Goal: Communication & Community: Answer question/provide support

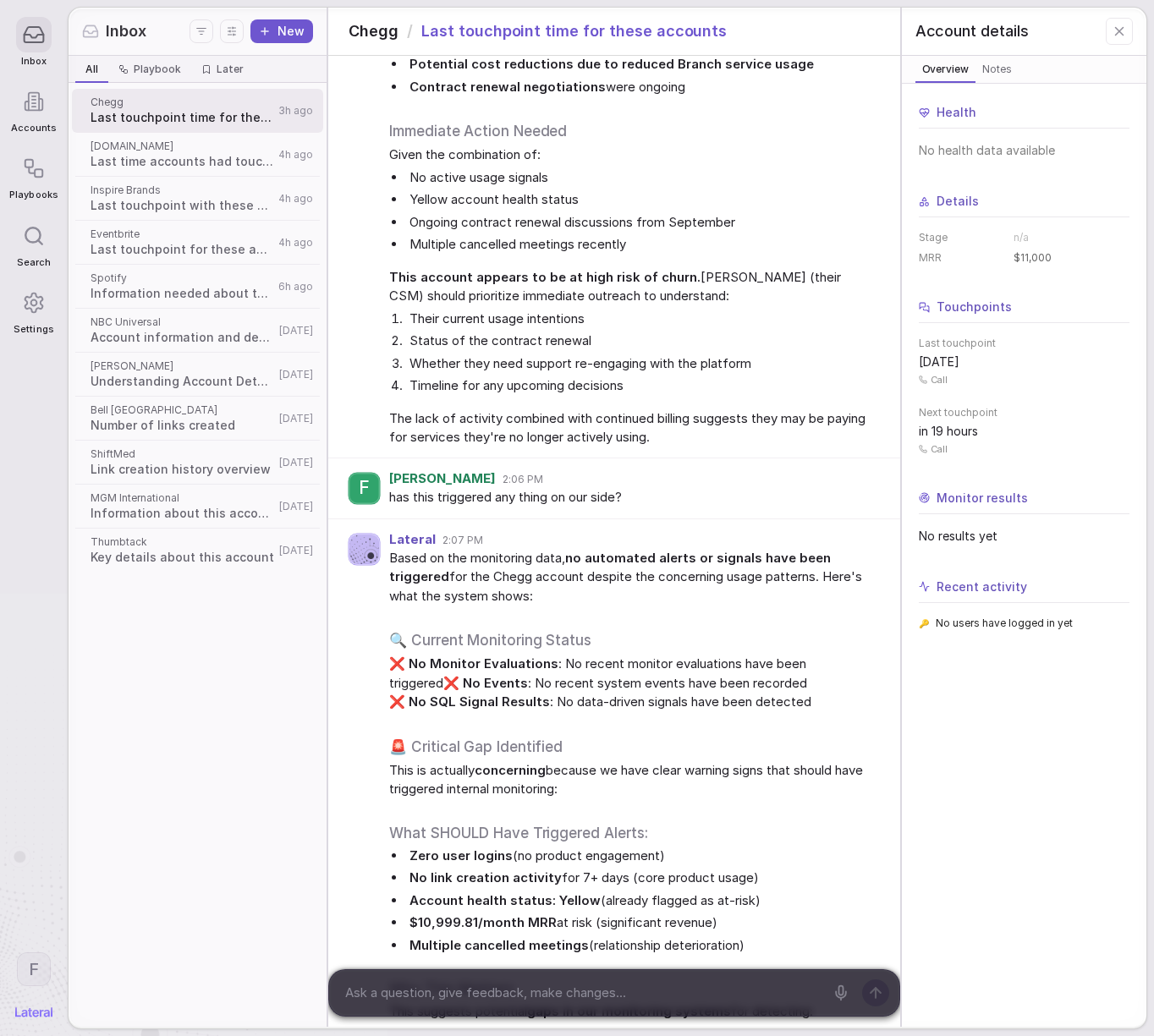
scroll to position [2366, 0]
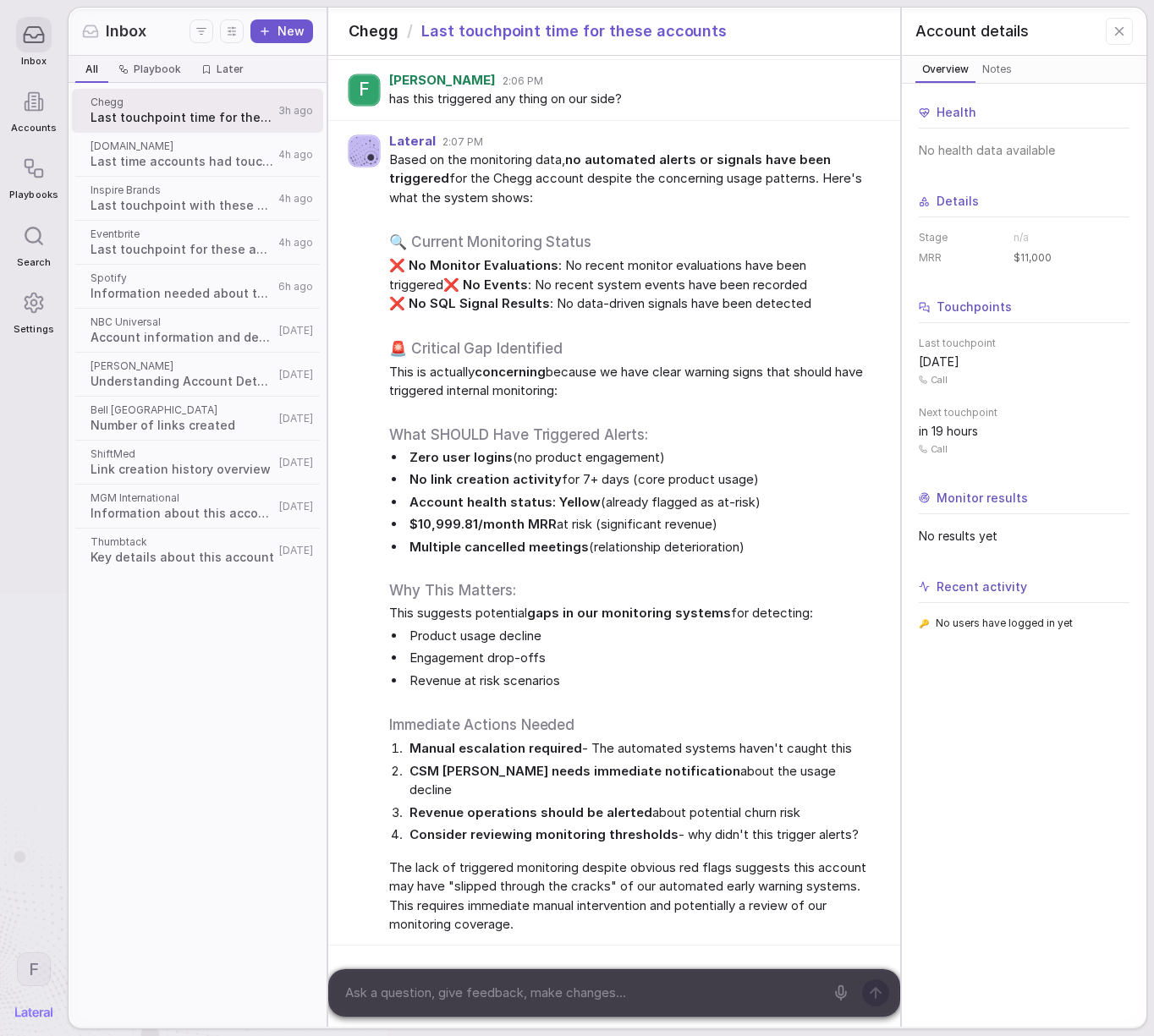
click at [511, 993] on textarea at bounding box center [581, 993] width 483 height 25
paste textarea "take touch points from the CX team to craft a compelling message about where we…"
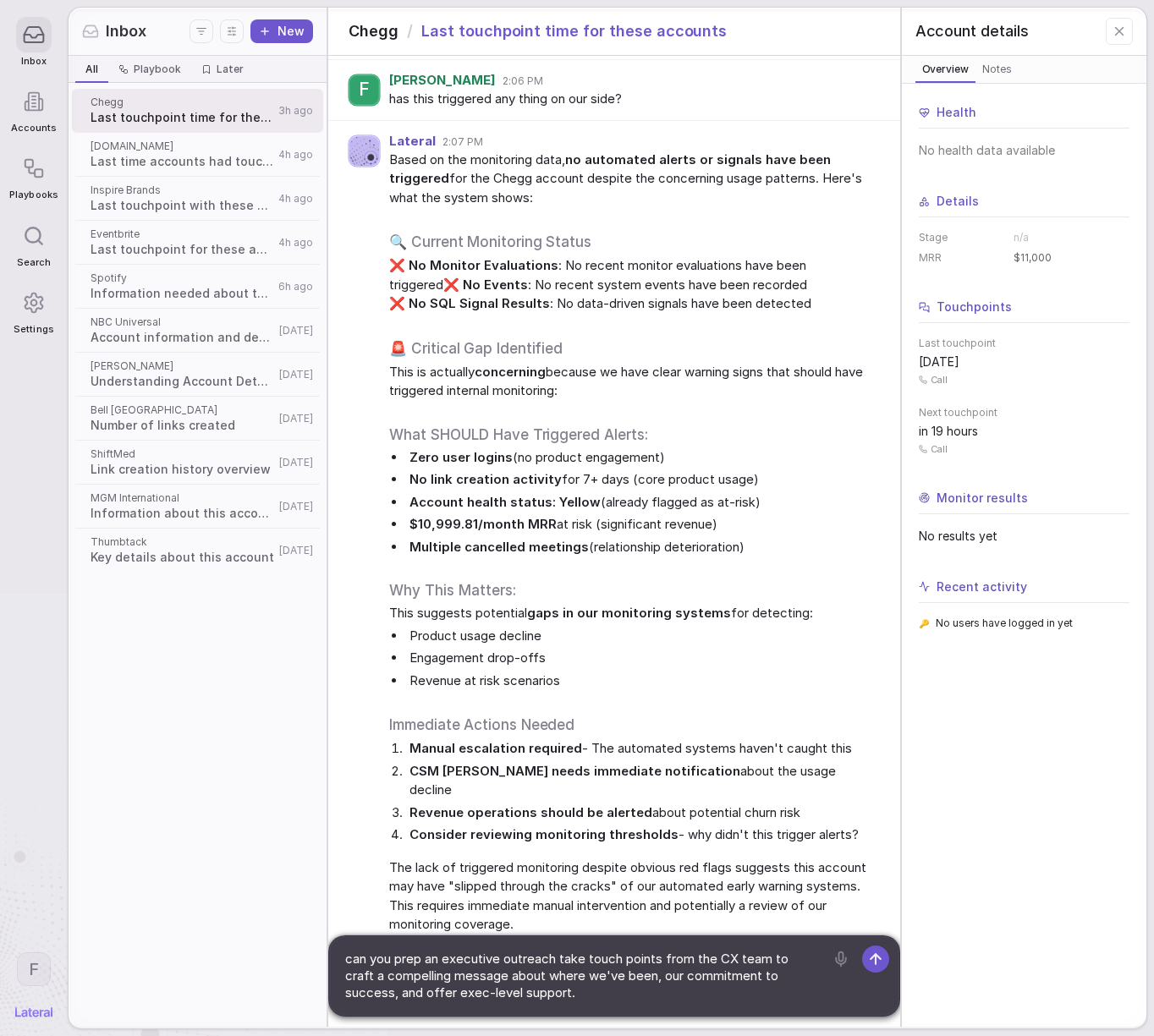
click at [562, 958] on textarea "can you prep an executive outreach take touch points from the CX team to craft …" at bounding box center [581, 976] width 483 height 59
type textarea "can you prep an executive outreach? Take touch points from the CX team to craft…"
click at [882, 953] on icon at bounding box center [875, 959] width 17 height 17
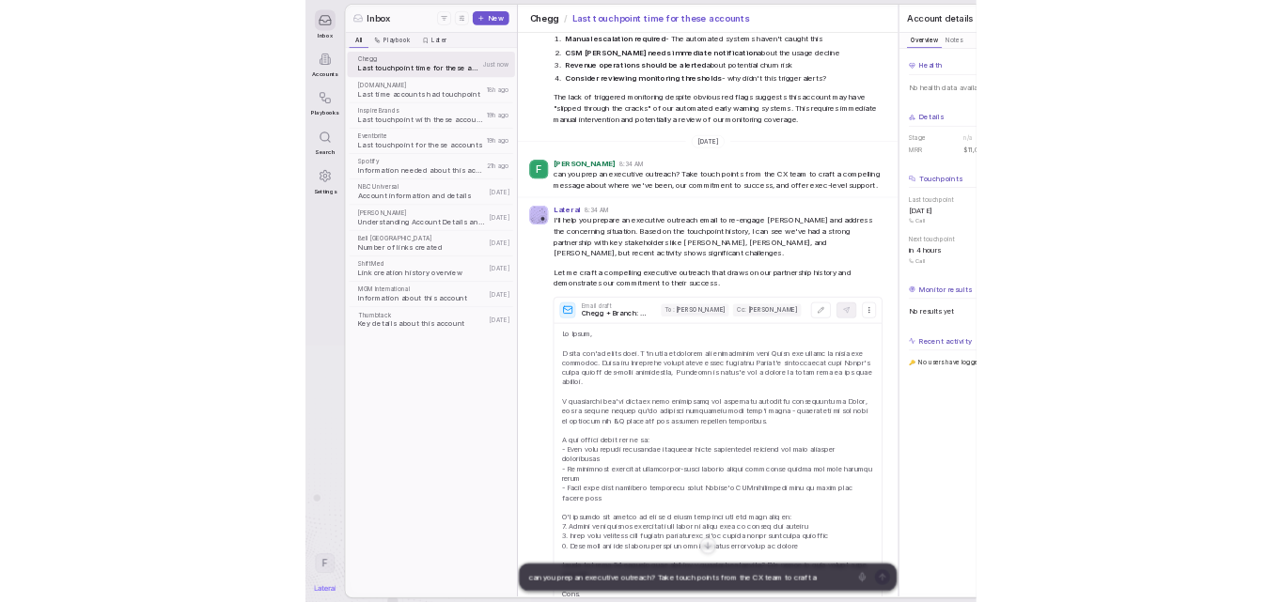
scroll to position [3258, 0]
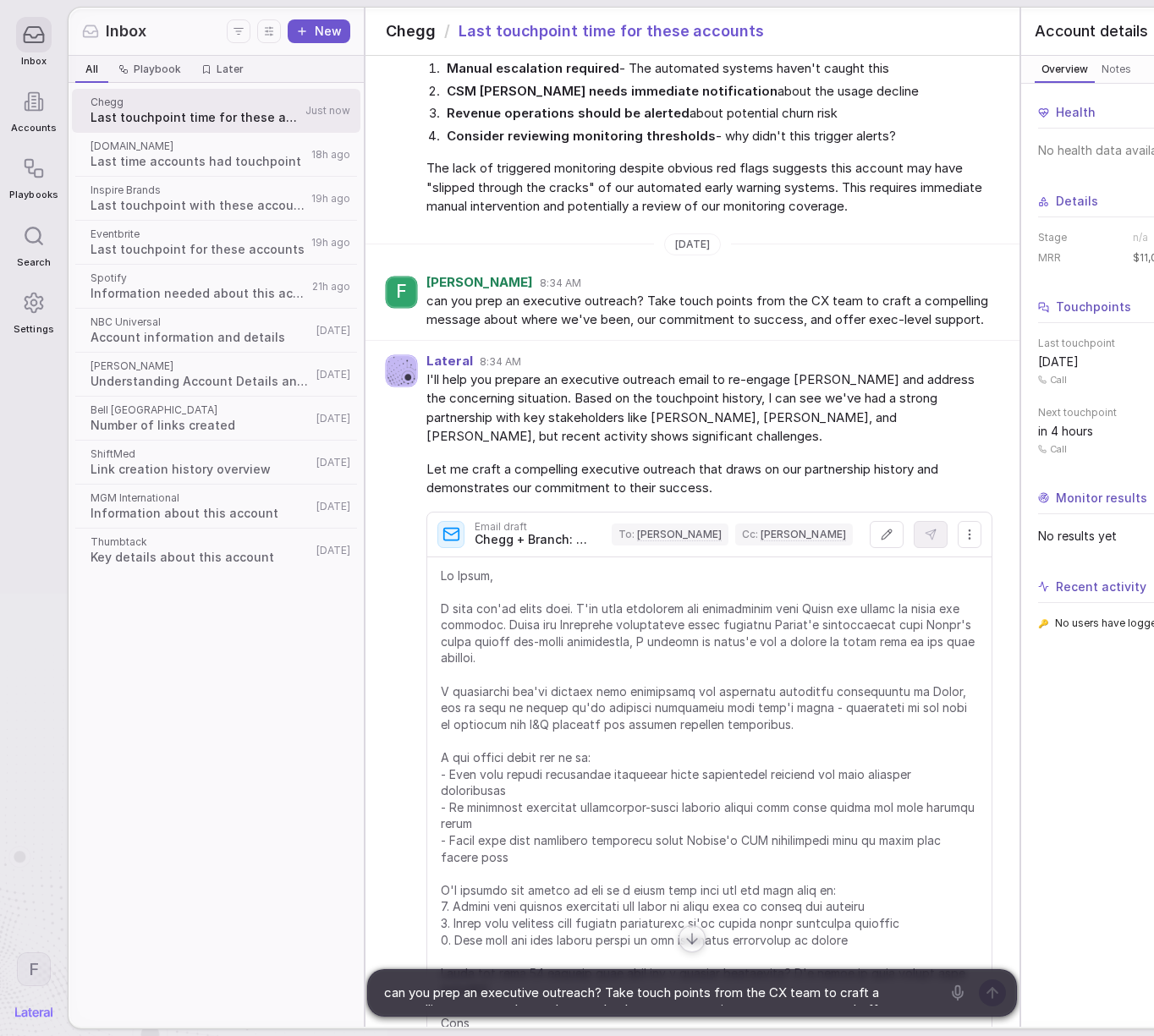
click at [392, 308] on div "F" at bounding box center [401, 292] width 32 height 32
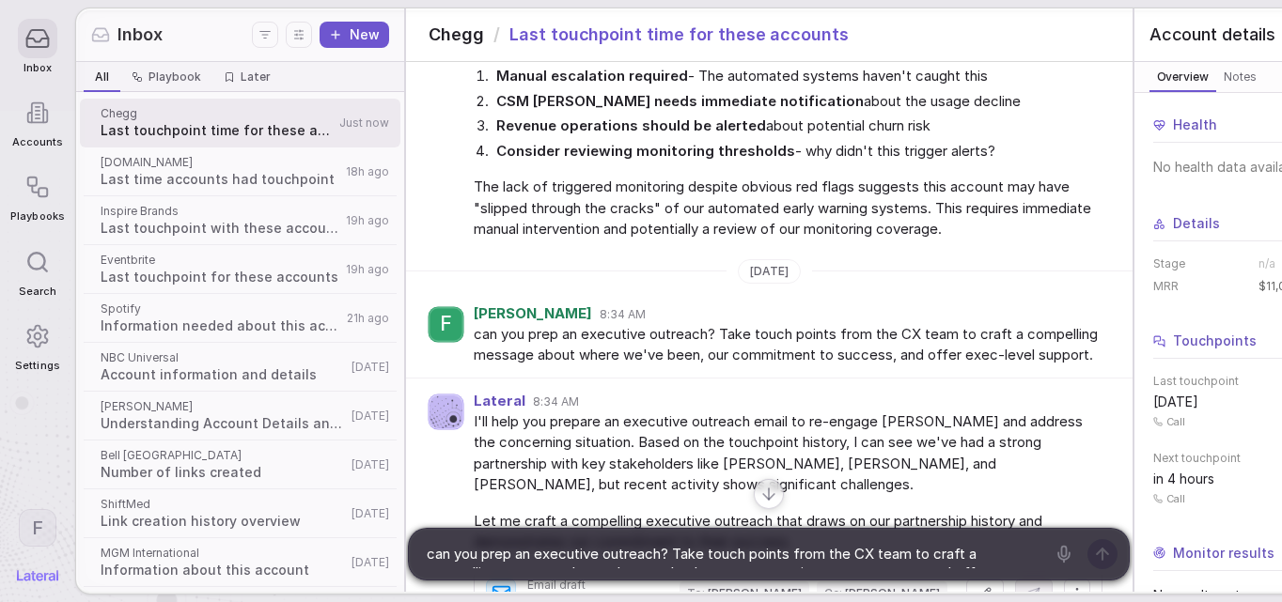
click at [438, 342] on div "F" at bounding box center [445, 324] width 35 height 35
click at [429, 342] on div "F" at bounding box center [445, 324] width 35 height 35
drag, startPoint x: 438, startPoint y: 407, endPoint x: 427, endPoint y: 408, distance: 11.3
click at [428, 342] on div "F" at bounding box center [445, 324] width 35 height 35
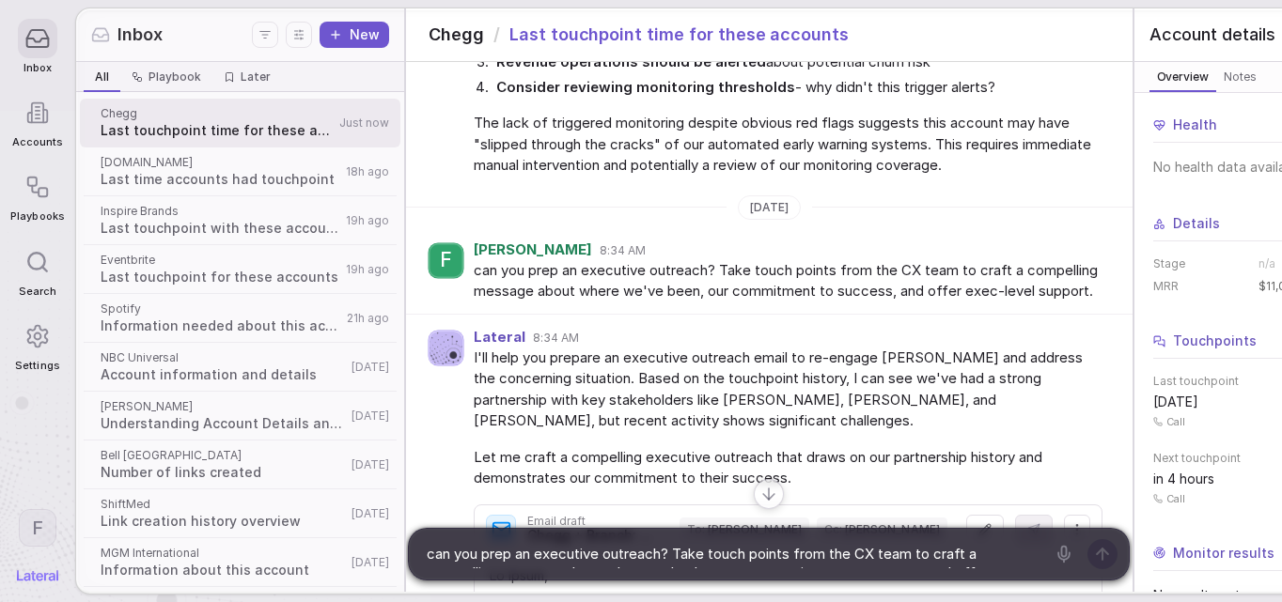
scroll to position [3361, 0]
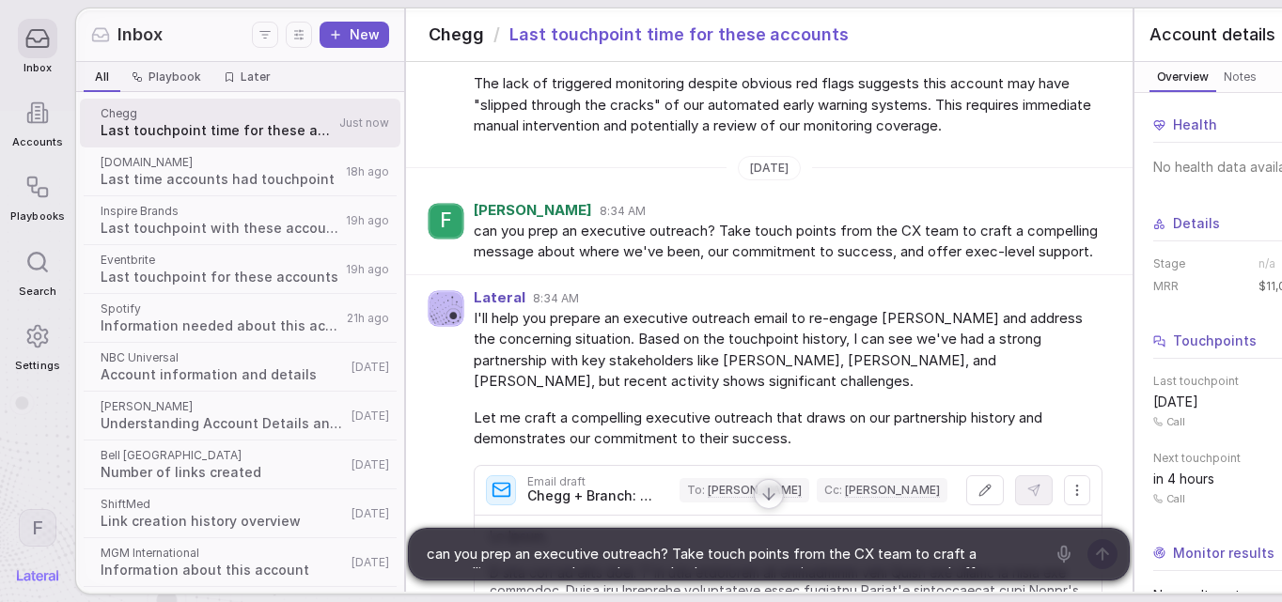
click at [537, 137] on span "The lack of triggered monitoring despite obvious red flags suggests this accoun…" at bounding box center [788, 105] width 629 height 64
click at [493, 137] on span "The lack of triggered monitoring despite obvious red flags suggests this accoun…" at bounding box center [788, 105] width 629 height 64
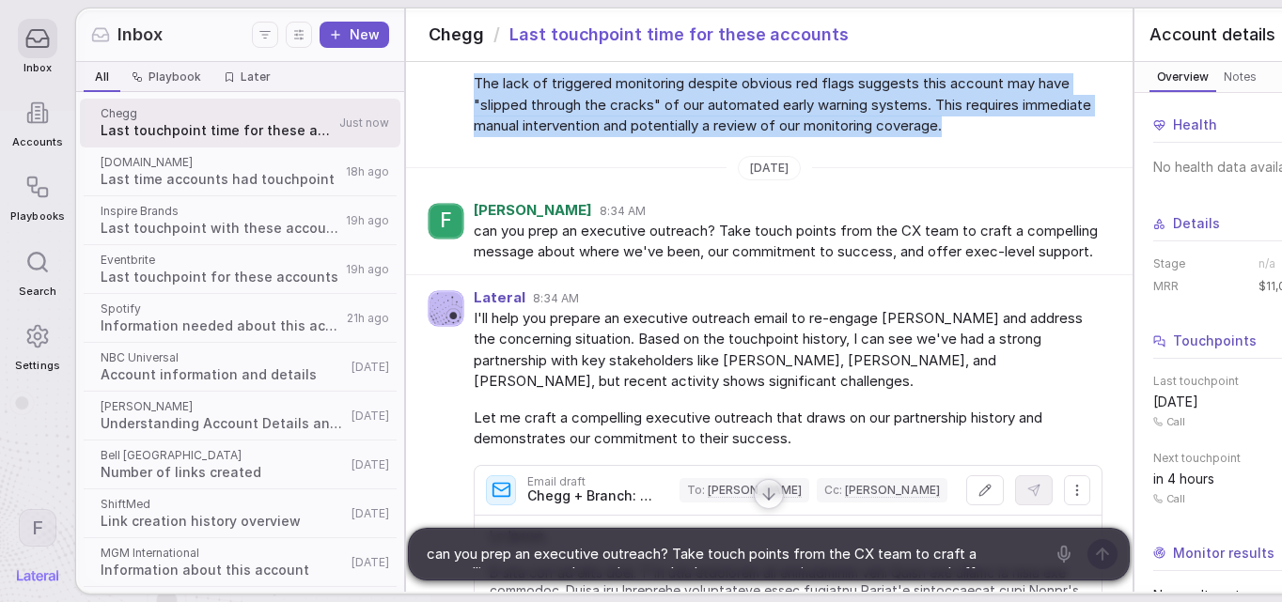
drag, startPoint x: 456, startPoint y: 148, endPoint x: 677, endPoint y: 208, distance: 228.9
copy span "The lack of triggered monitoring despite obvious red flags suggests this accoun…"
